Goal: Transaction & Acquisition: Obtain resource

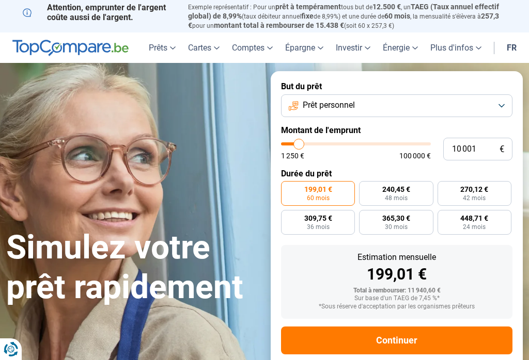
type input "10000"
radio input "true"
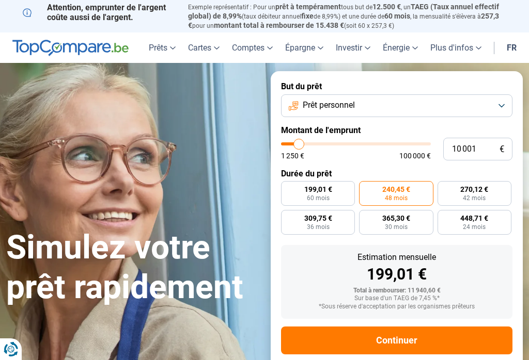
type input "46000"
click at [349, 143] on input "range" at bounding box center [356, 144] width 150 height 3
type input "46 000"
radio input "false"
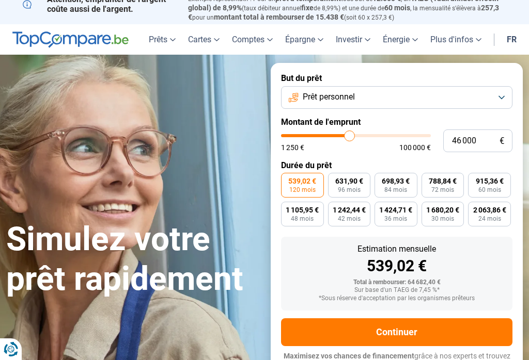
scroll to position [14, 0]
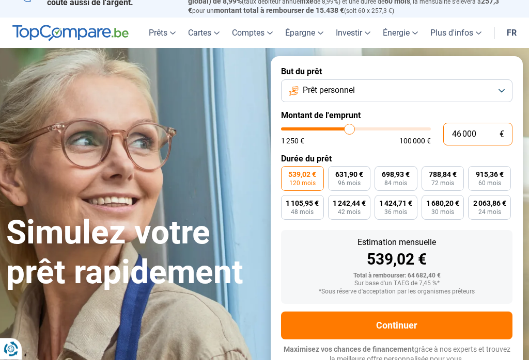
click at [483, 134] on input "46 000" at bounding box center [477, 134] width 69 height 23
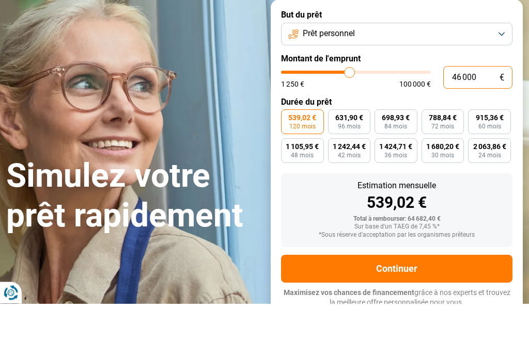
type input "4 600"
type input "4500"
type input "460"
type input "1250"
type input "46"
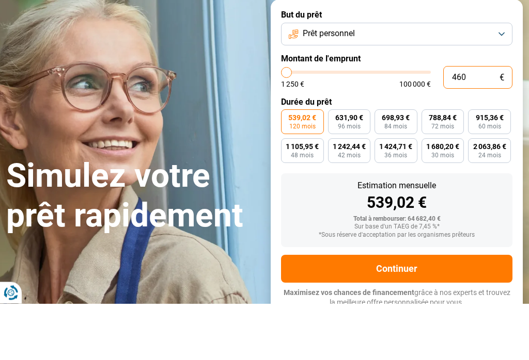
type input "1250"
type input "4"
type input "1250"
type input "0"
type input "1250"
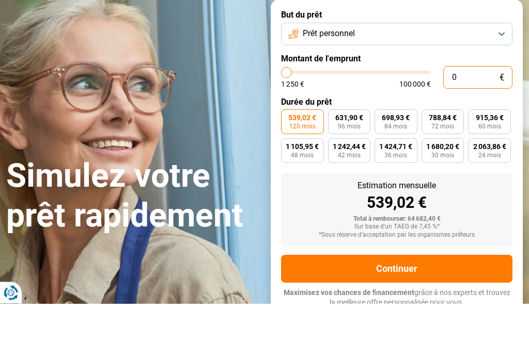
type input "1 250"
type input "1250"
radio input "true"
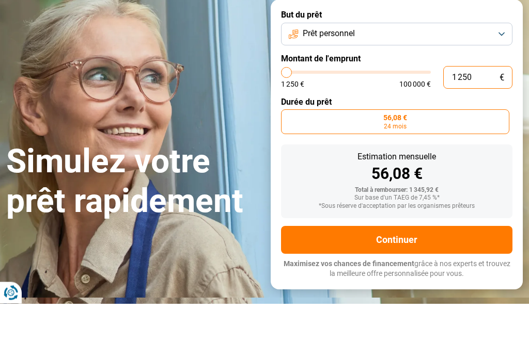
type input "12 505"
type input "12500"
type input "125 050"
type input "100000"
type input "100 000"
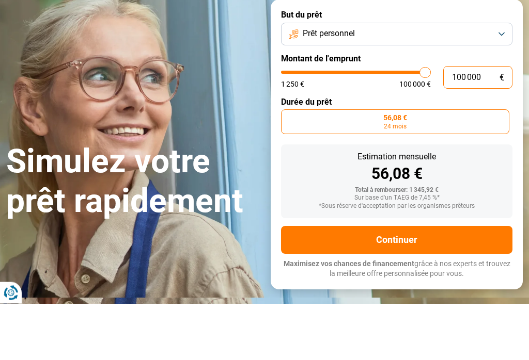
type input "100000"
radio input "false"
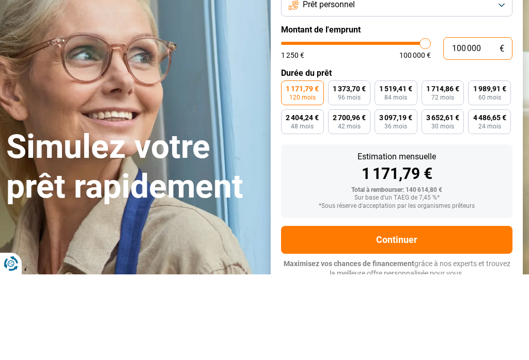
type input "10 000"
type input "10000"
type input "1 000"
type input "1250"
type input "100"
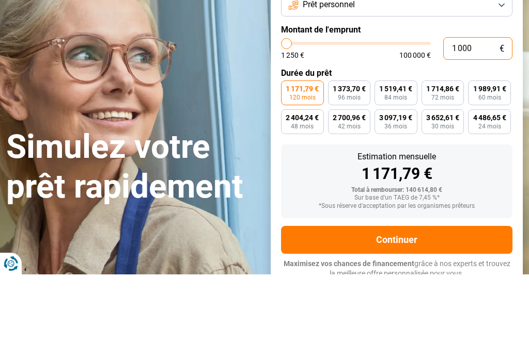
type input "1250"
type input "10"
type input "1250"
type input "1"
type input "1250"
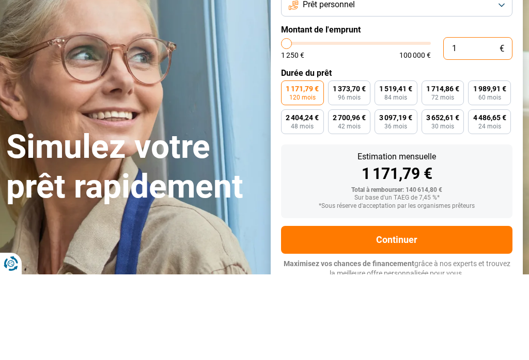
type input "0"
type input "1250"
type input "5"
type input "1250"
type input "50"
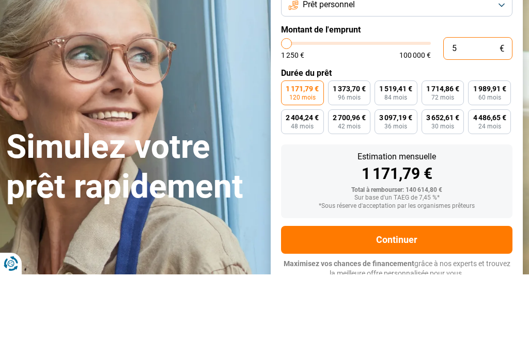
type input "1250"
type input "500"
type input "1250"
type input "5 000"
type input "5000"
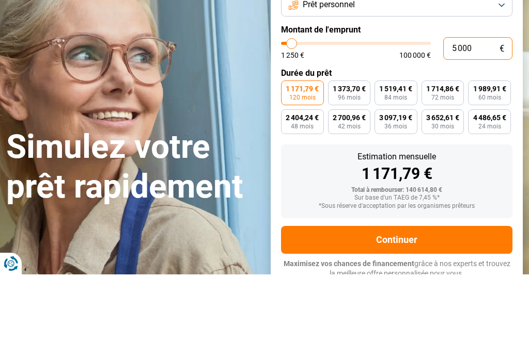
radio input "true"
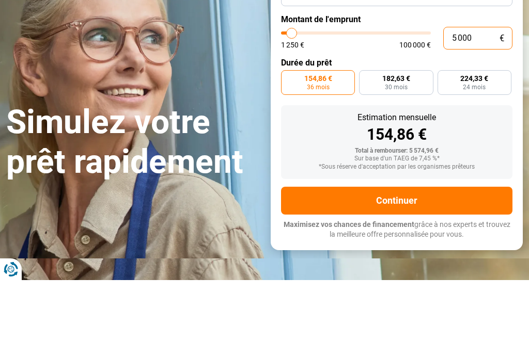
scroll to position [41, 0]
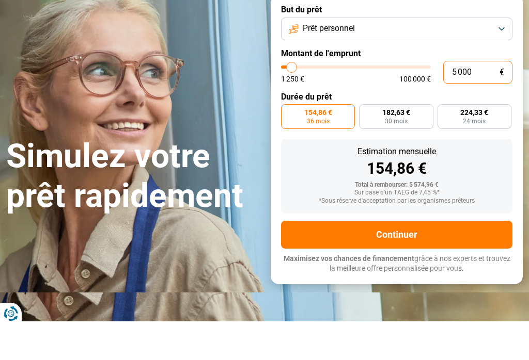
type input "500"
type input "1250"
type input "50"
type input "1250"
type input "5"
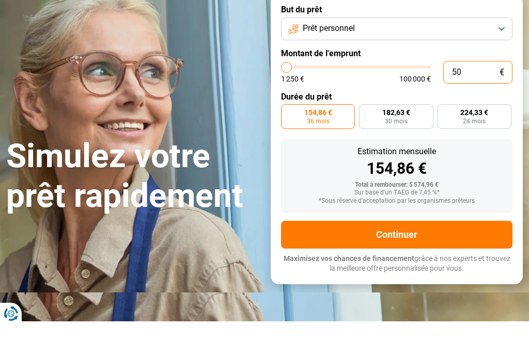
type input "1250"
type input "0"
type input "1250"
type input "1 250"
type input "1250"
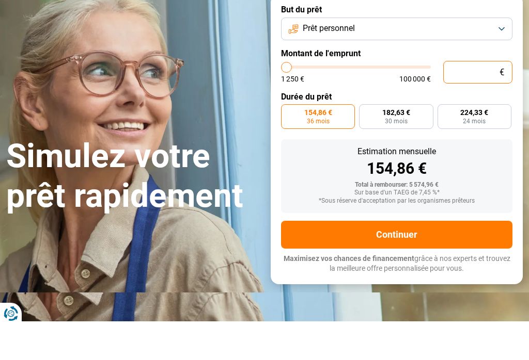
radio input "true"
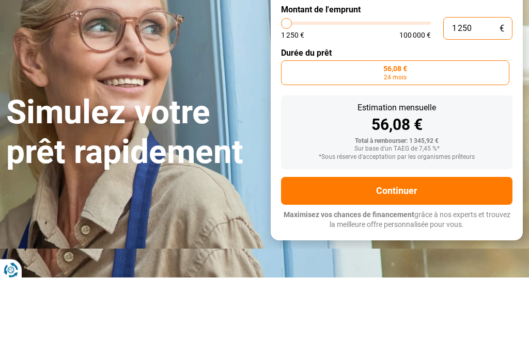
type input "125"
type input "1250"
type input "12"
type input "1250"
type input "1"
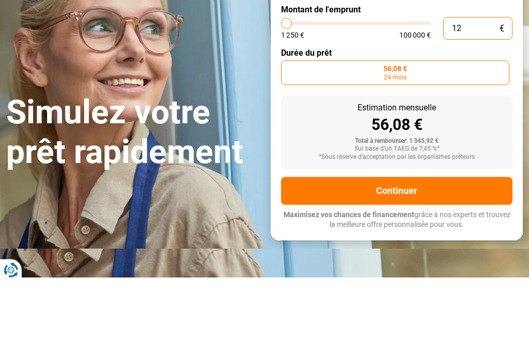
type input "1250"
type input "0"
type input "1250"
type input "5"
type input "1250"
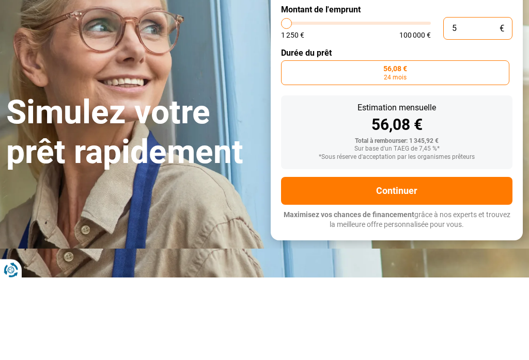
type input "50"
type input "1250"
type input "500"
type input "1250"
type input "5 000"
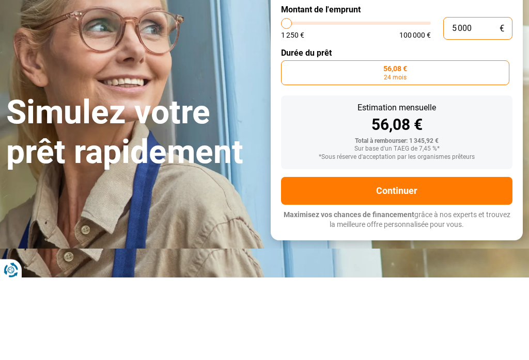
type input "5000"
radio input "false"
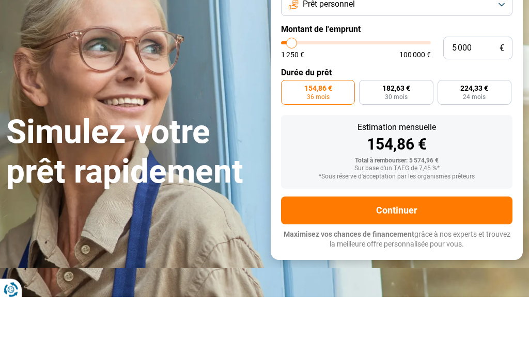
click at [342, 140] on label "154,86 € 36 mois" at bounding box center [318, 152] width 74 height 25
click at [288, 140] on input "154,86 € 36 mois" at bounding box center [284, 143] width 7 height 7
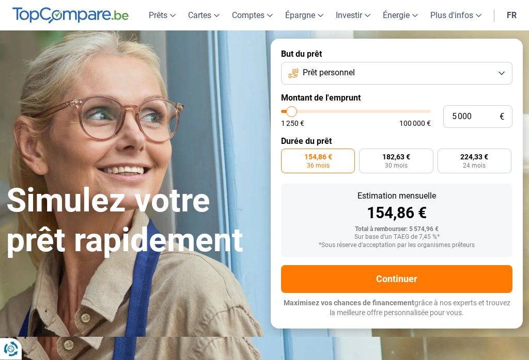
scroll to position [0, 0]
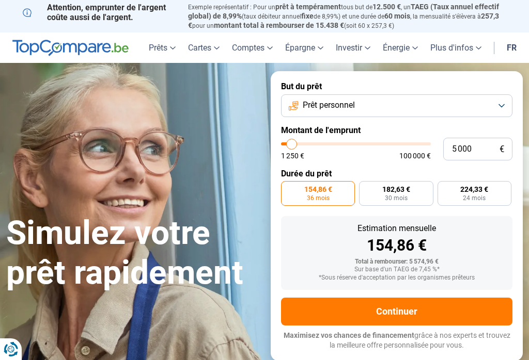
click at [396, 307] on button "Continuer" at bounding box center [396, 312] width 231 height 28
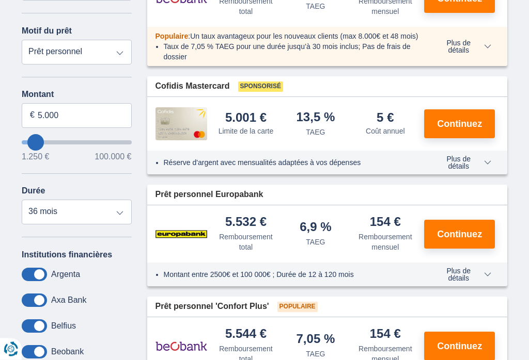
scroll to position [225, 0]
click at [120, 216] on select "12 mois 18 mois 24 mois 30 mois 36 mois" at bounding box center [77, 212] width 110 height 25
select select "12"
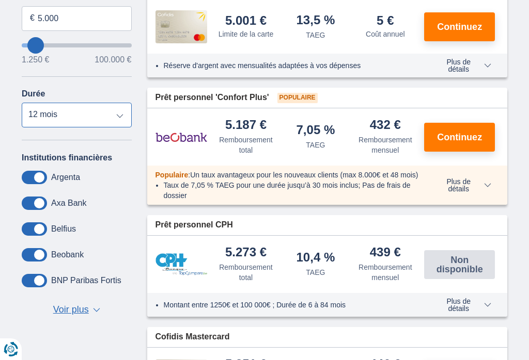
scroll to position [315, 0]
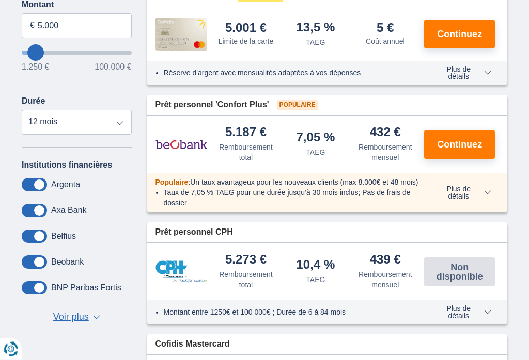
click at [450, 150] on span "Continuez" at bounding box center [459, 144] width 45 height 9
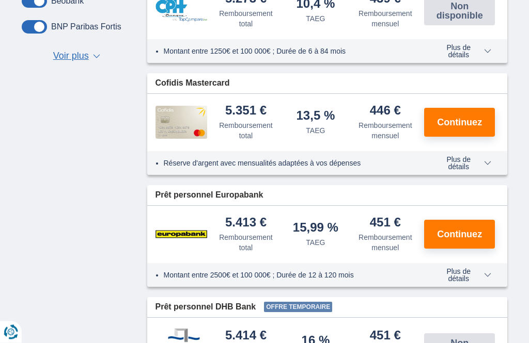
scroll to position [577, 0]
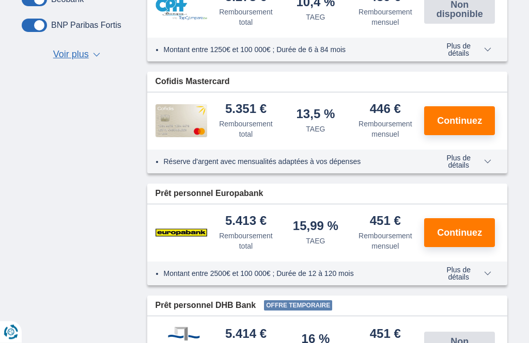
click at [457, 238] on span "Continuez" at bounding box center [459, 233] width 45 height 9
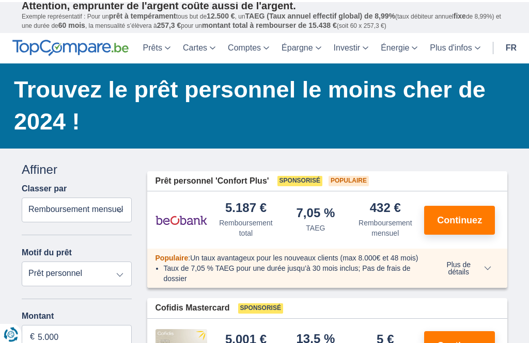
scroll to position [0, 0]
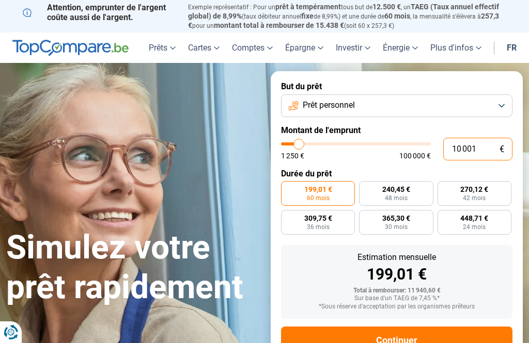
click at [485, 148] on input "10 001" at bounding box center [477, 149] width 69 height 23
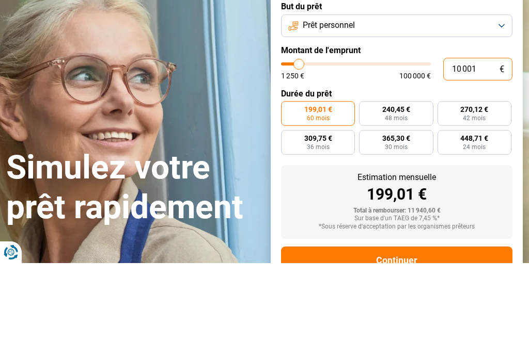
type input "1 000"
type input "1250"
type input "100"
type input "1250"
type input "10"
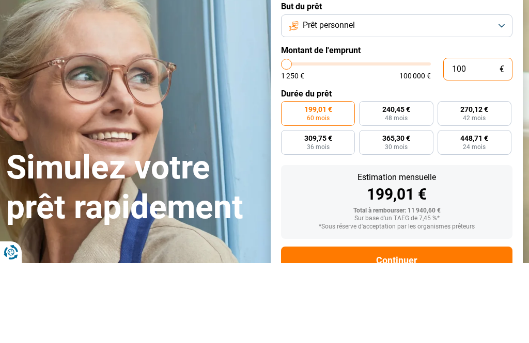
type input "1250"
type input "1"
type input "1250"
type input "0"
type input "1250"
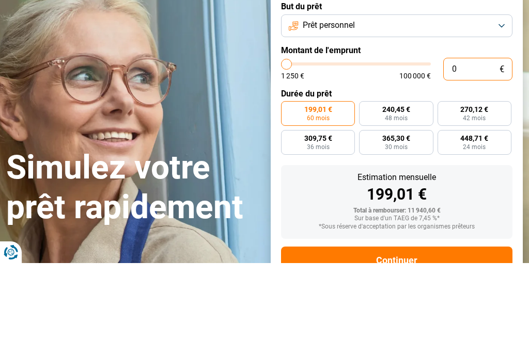
type input "1 250"
type input "1250"
radio input "true"
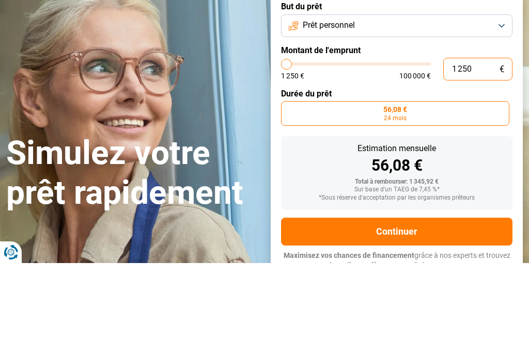
type input "125"
type input "1250"
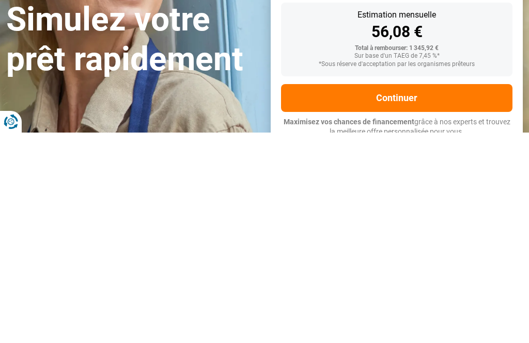
type input "12"
type input "1250"
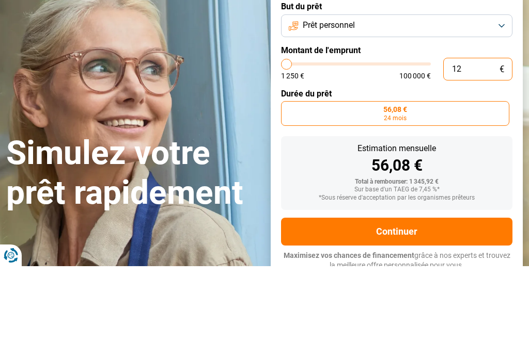
type input "1"
type input "1250"
type input "0"
type input "1250"
type input "5"
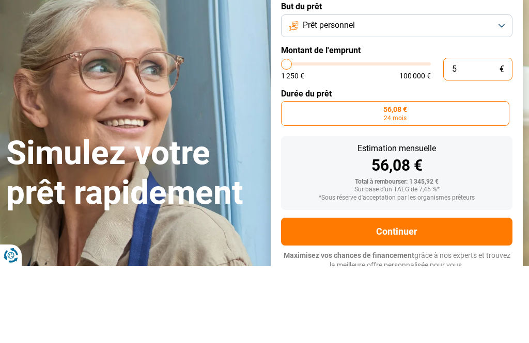
type input "1250"
type input "50"
type input "1250"
type input "500"
type input "1250"
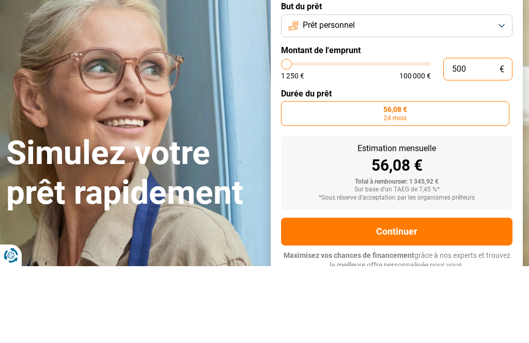
type input "5 000"
type input "5000"
radio input "false"
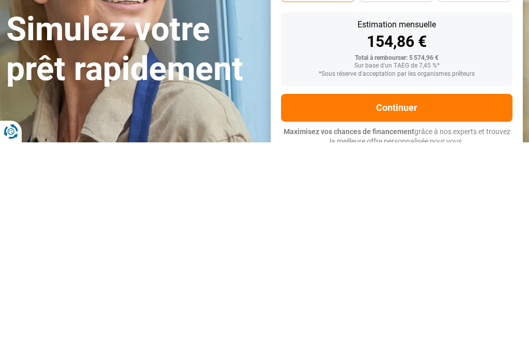
click at [402, 295] on button "Continuer" at bounding box center [396, 309] width 231 height 28
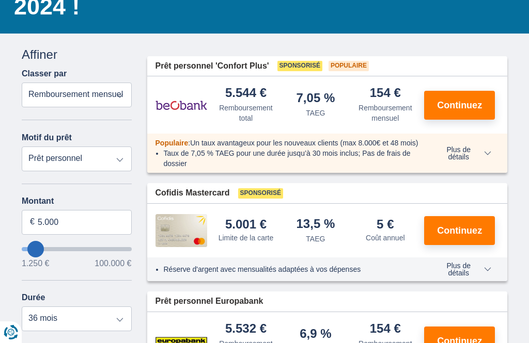
scroll to position [118, 0]
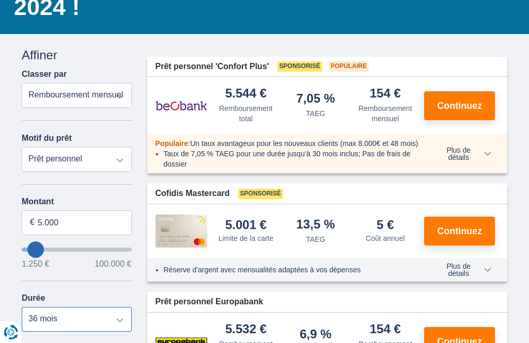
click at [127, 326] on select "12 mois 18 mois 24 mois 30 mois 36 mois" at bounding box center [77, 319] width 110 height 25
select select "12"
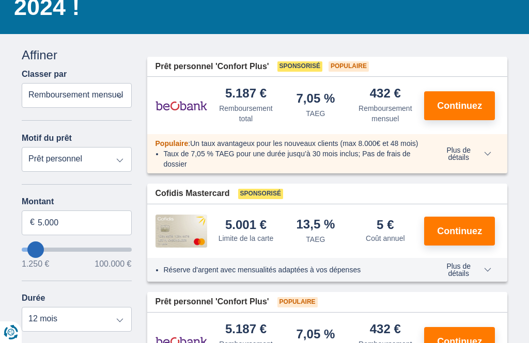
click at [464, 104] on span "Continuez" at bounding box center [459, 105] width 45 height 9
